Goal: Find specific page/section: Find specific page/section

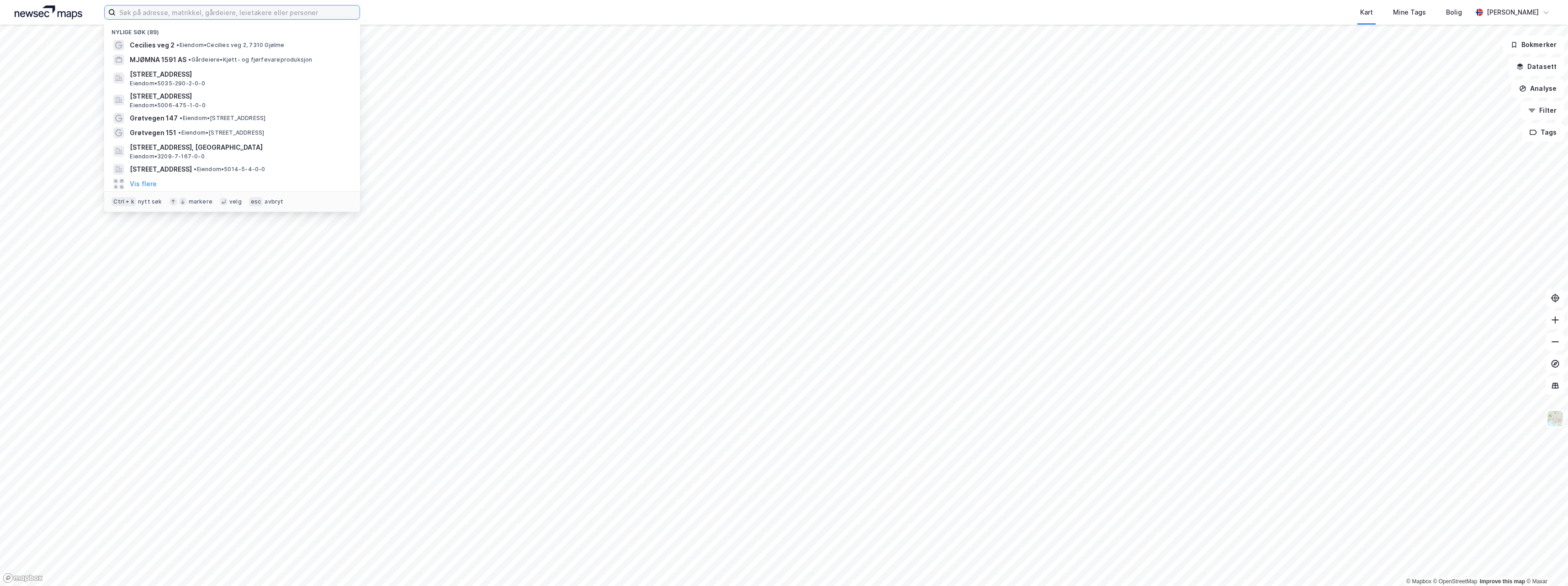
click at [215, 16] on input at bounding box center [238, 12] width 244 height 14
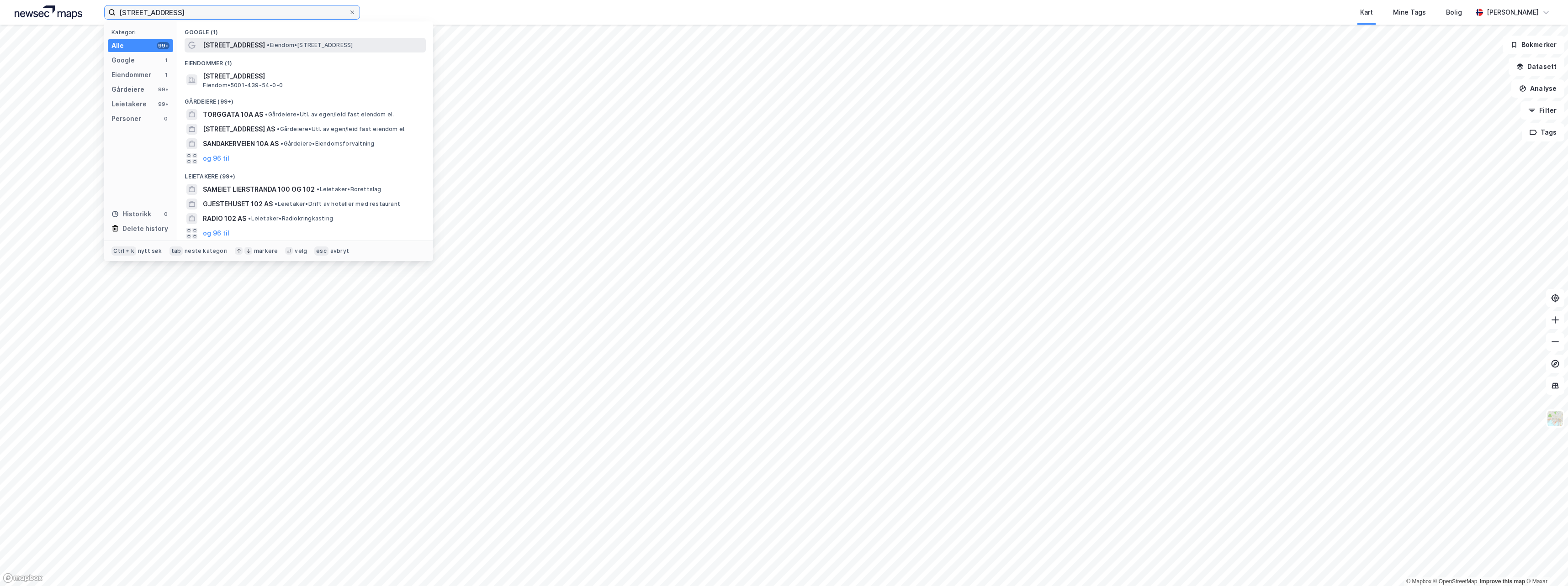
type input "[STREET_ADDRESS]"
click at [244, 48] on span "[STREET_ADDRESS]" at bounding box center [234, 45] width 62 height 11
